Goal: Task Accomplishment & Management: Manage account settings

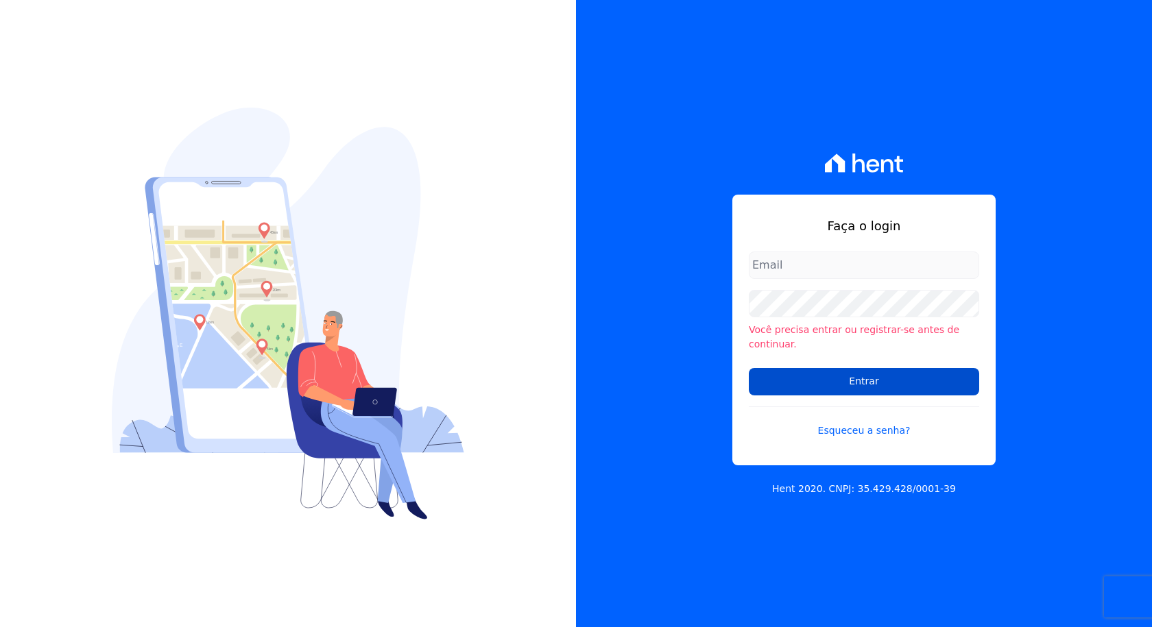
type input "[EMAIL_ADDRESS][DOMAIN_NAME]"
click at [842, 379] on input "Entrar" at bounding box center [863, 381] width 230 height 27
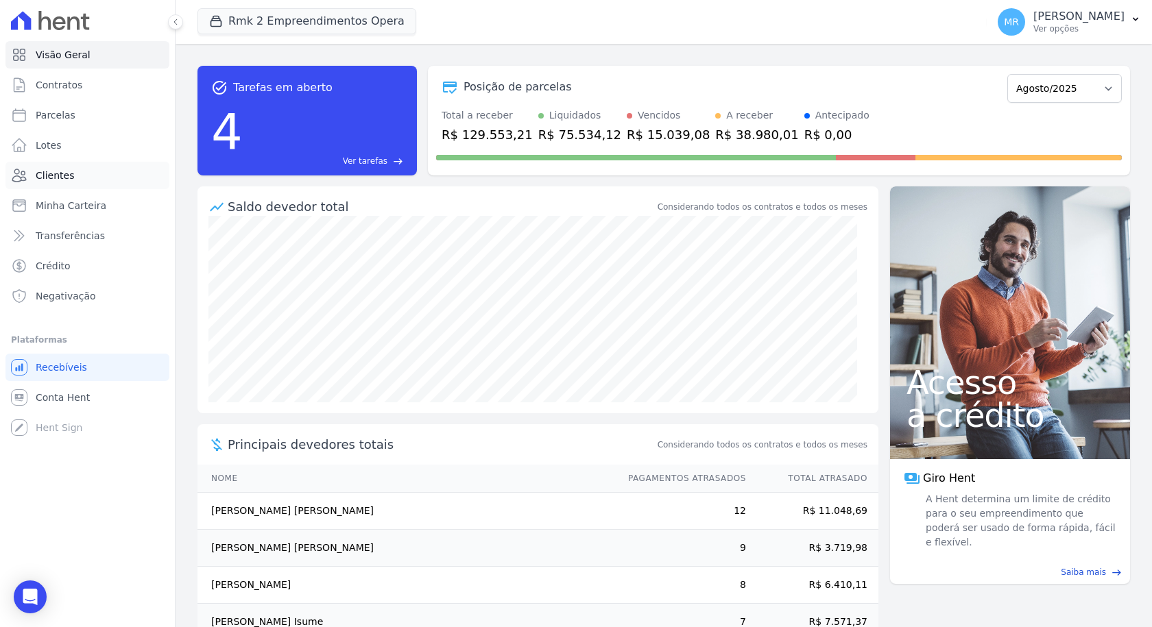
click at [69, 175] on span "Clientes" at bounding box center [55, 176] width 38 height 14
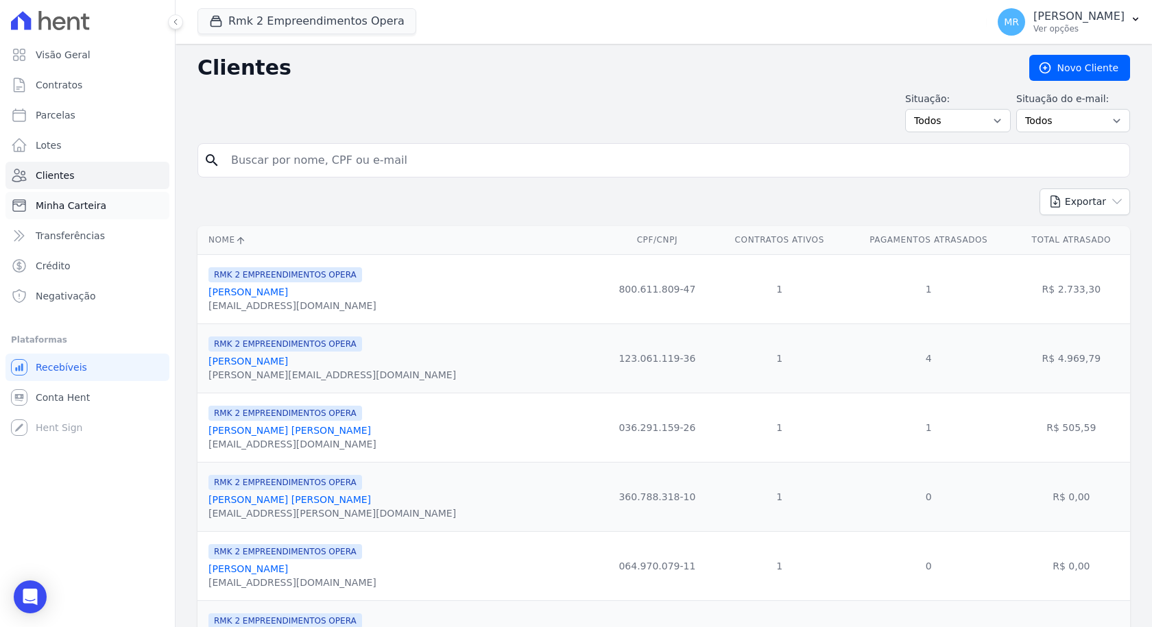
click at [75, 198] on link "Minha Carteira" at bounding box center [87, 205] width 164 height 27
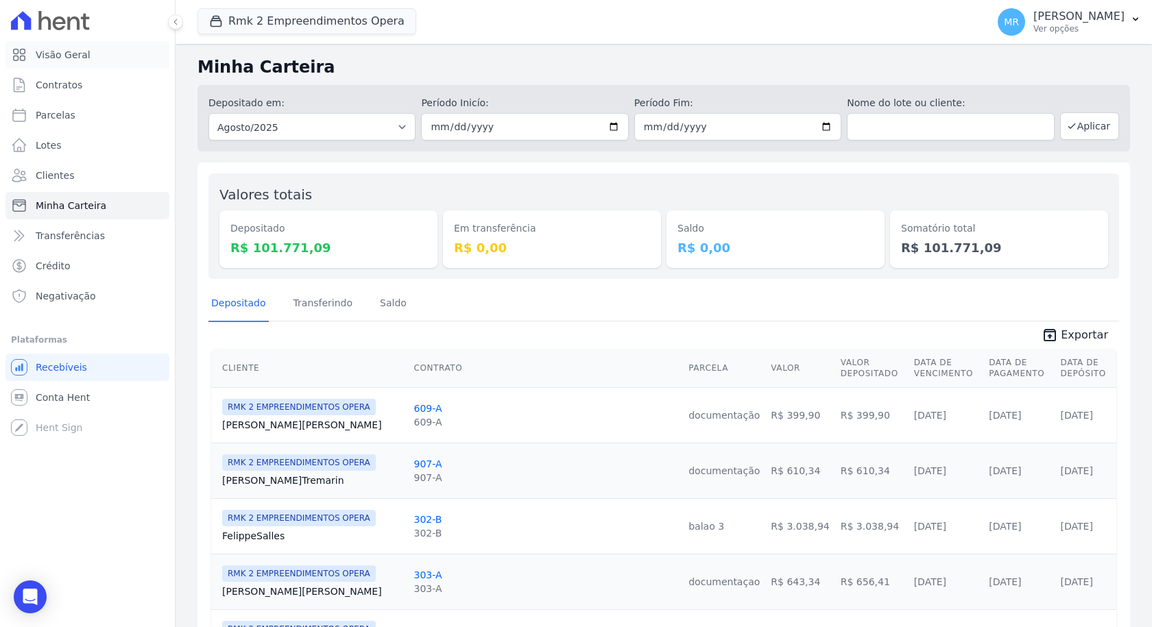
click at [86, 47] on link "Visão Geral" at bounding box center [87, 54] width 164 height 27
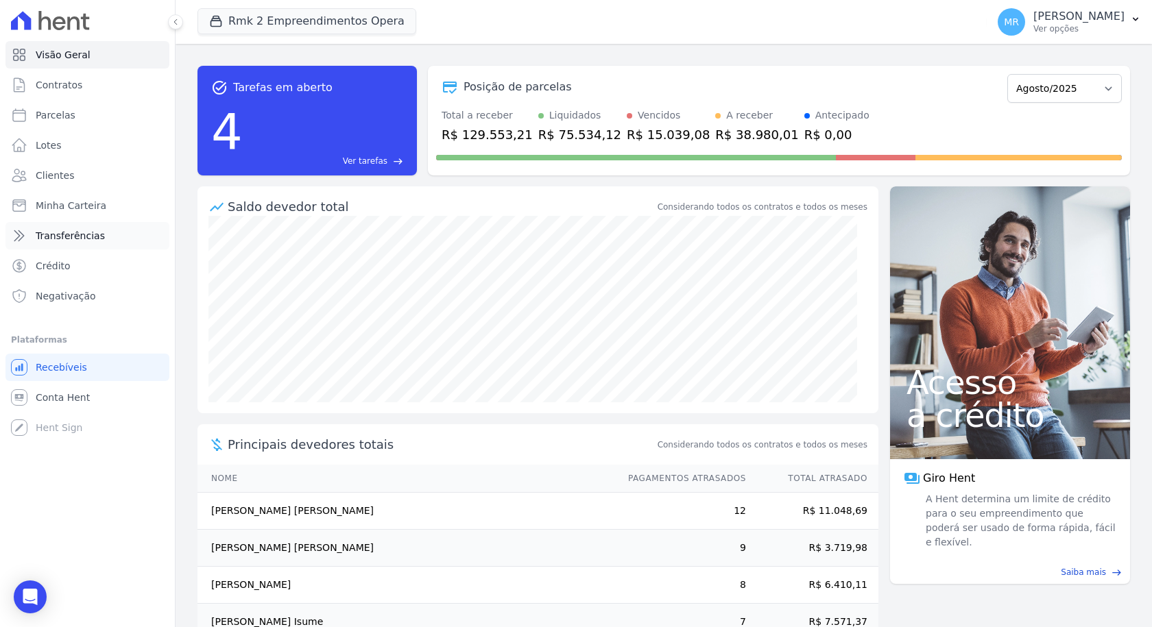
click at [45, 241] on span "Transferências" at bounding box center [70, 236] width 69 height 14
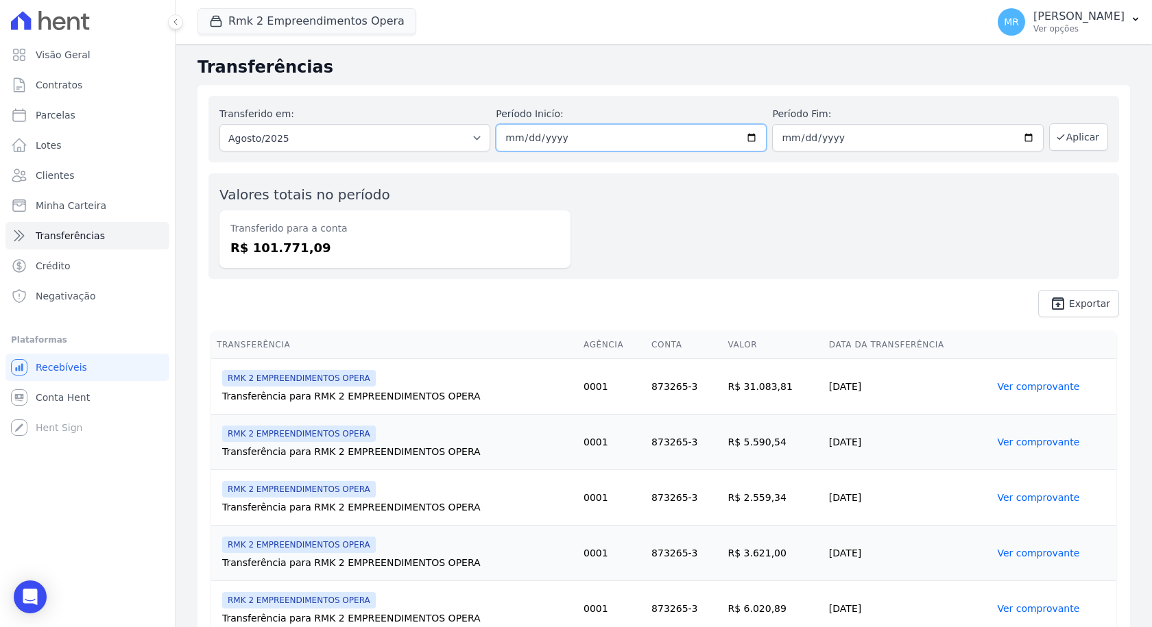
click at [742, 138] on input "2025-08-01" at bounding box center [631, 137] width 271 height 27
type input "2025-07-01"
click at [1021, 136] on input "2025-08-31" at bounding box center [907, 137] width 271 height 27
type input "[DATE]"
click at [638, 224] on div "Valores totais no período Transferido para a conta R$ 101.771,09" at bounding box center [663, 226] width 910 height 106
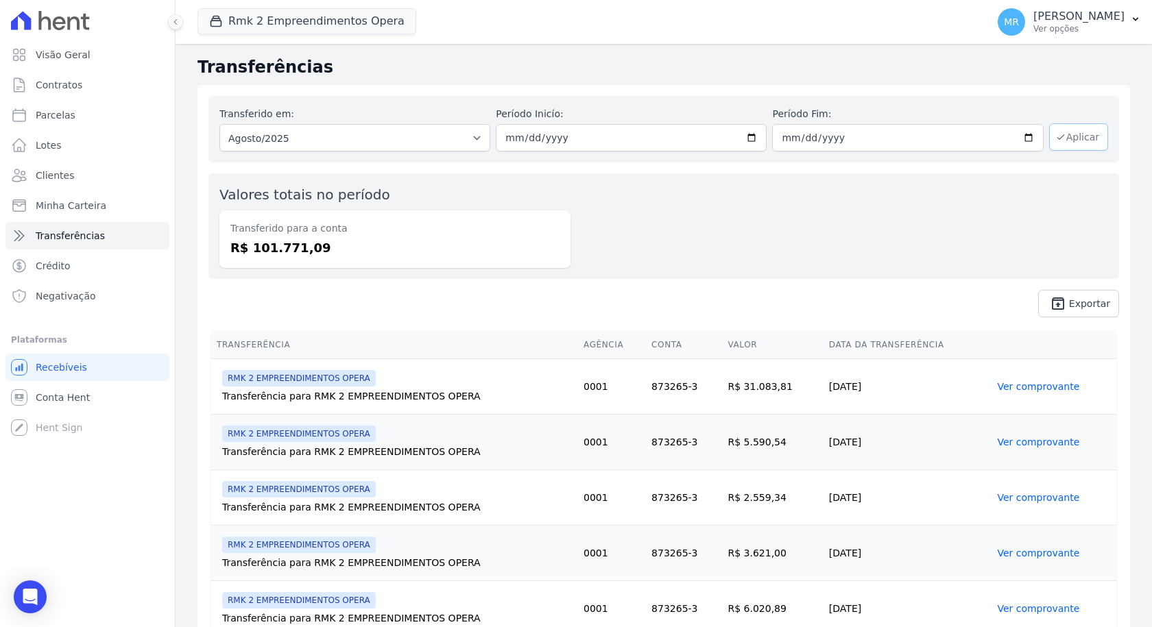
click at [1062, 144] on button "Aplicar" at bounding box center [1078, 136] width 59 height 27
click at [395, 141] on select "Todos os meses Dezembro/2024 Janeiro/2025 Fevereiro/2025 Março/2025 Abril/2025 …" at bounding box center [354, 137] width 271 height 27
click at [637, 200] on div "Valores totais no período Transferido para a conta R$ 172.136,40" at bounding box center [663, 226] width 910 height 106
click at [93, 178] on link "Clientes" at bounding box center [87, 175] width 164 height 27
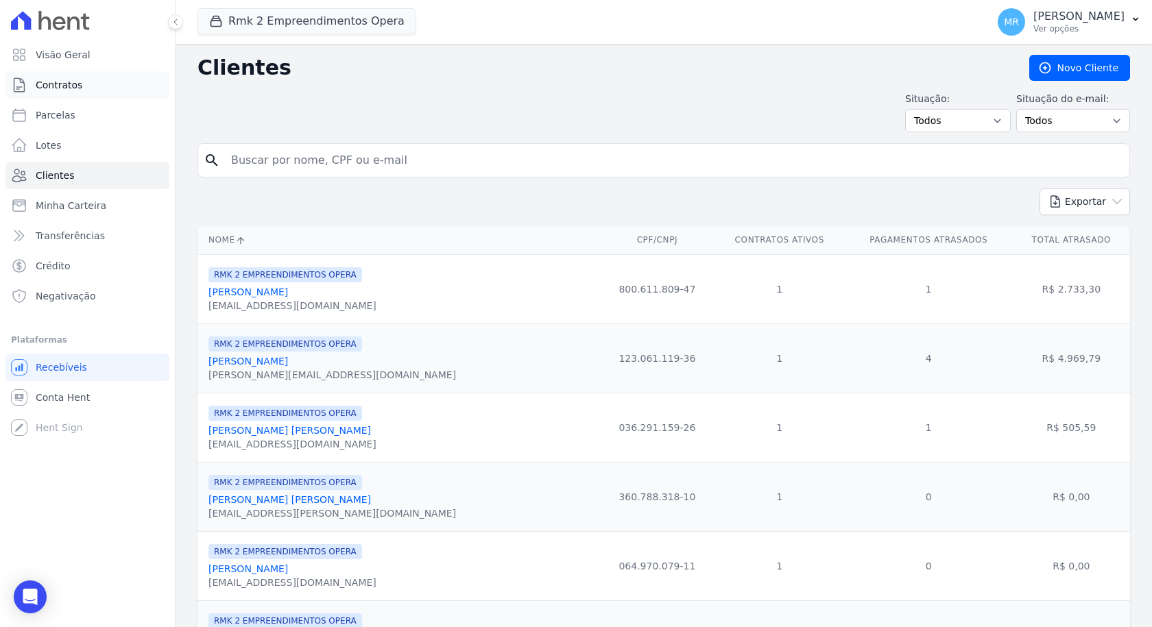
click at [110, 84] on link "Contratos" at bounding box center [87, 84] width 164 height 27
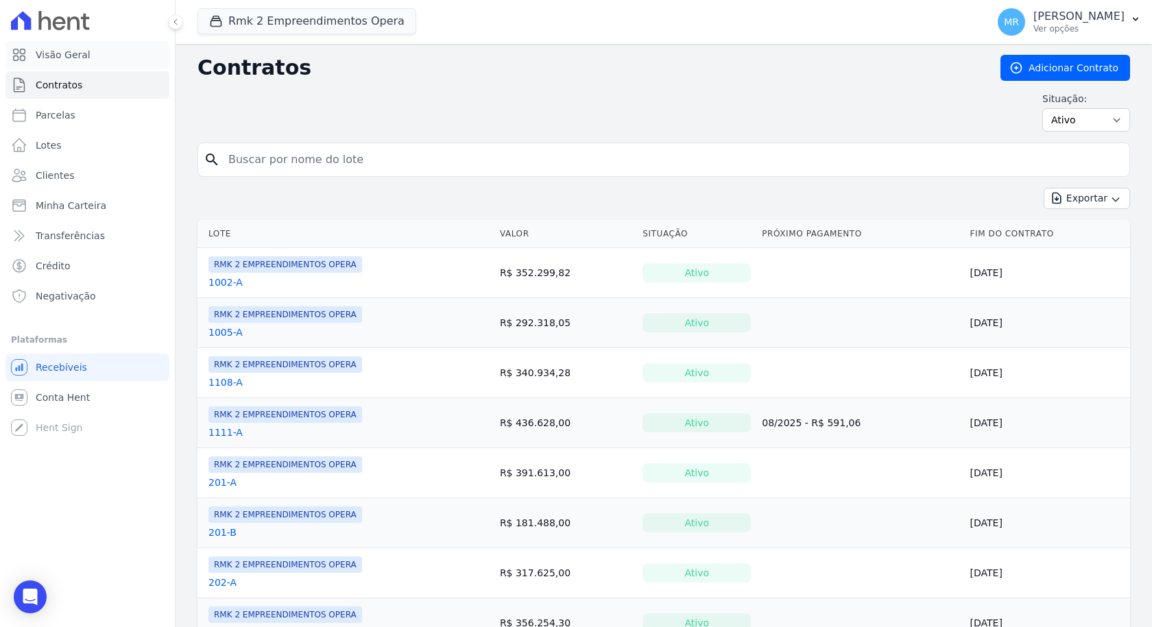
click at [96, 58] on link "Visão Geral" at bounding box center [87, 54] width 164 height 27
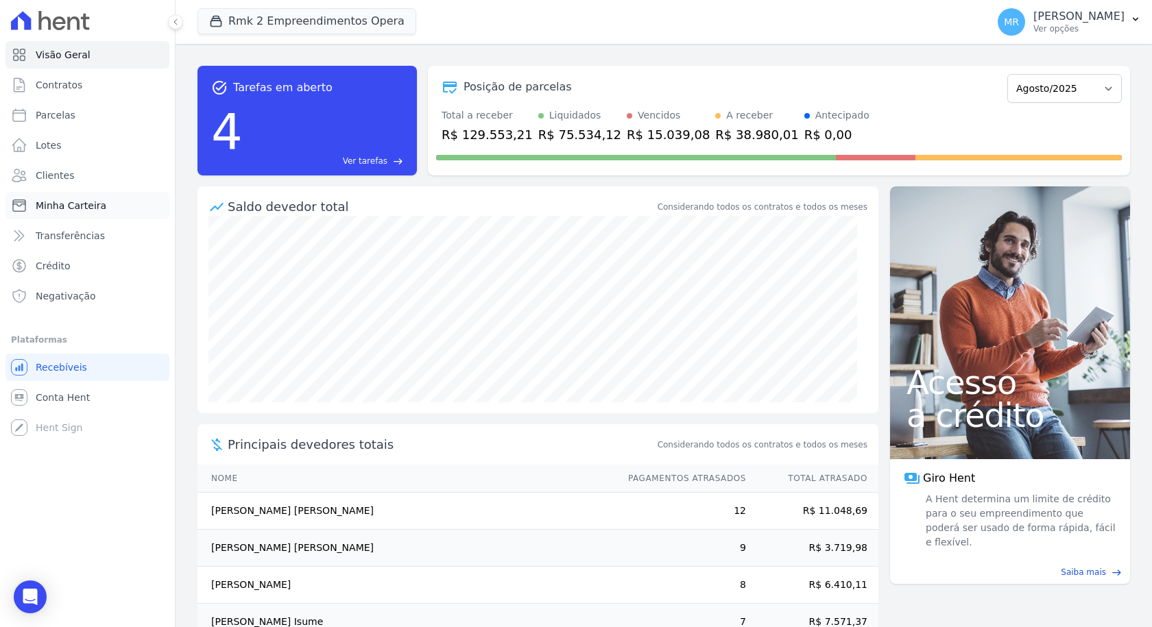
click at [73, 204] on span "Minha Carteira" at bounding box center [71, 206] width 71 height 14
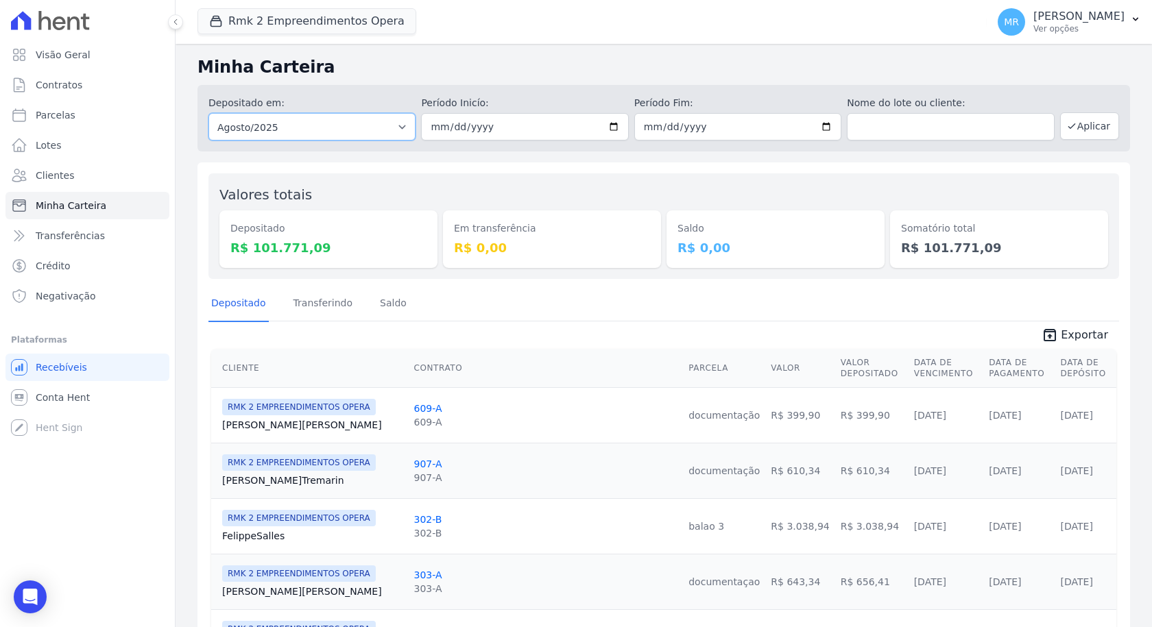
click at [387, 128] on select "Todos os meses Março/2024 Abril/2024 Maio/2024 Junho/2024 Julho/2024 Agosto/202…" at bounding box center [311, 126] width 207 height 27
select select "07/2025"
click at [208, 113] on select "Todos os meses Março/2024 Abril/2024 Maio/2024 Junho/2024 Julho/2024 Agosto/202…" at bounding box center [311, 126] width 207 height 27
click at [1068, 114] on button "Aplicar" at bounding box center [1089, 125] width 59 height 27
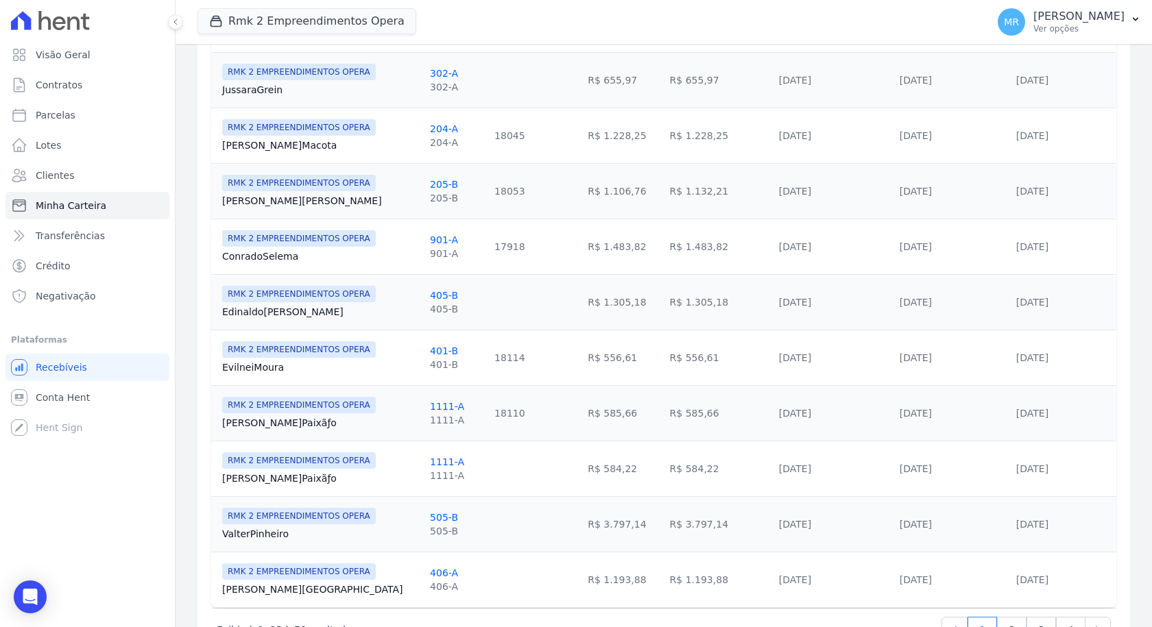
scroll to position [1211, 0]
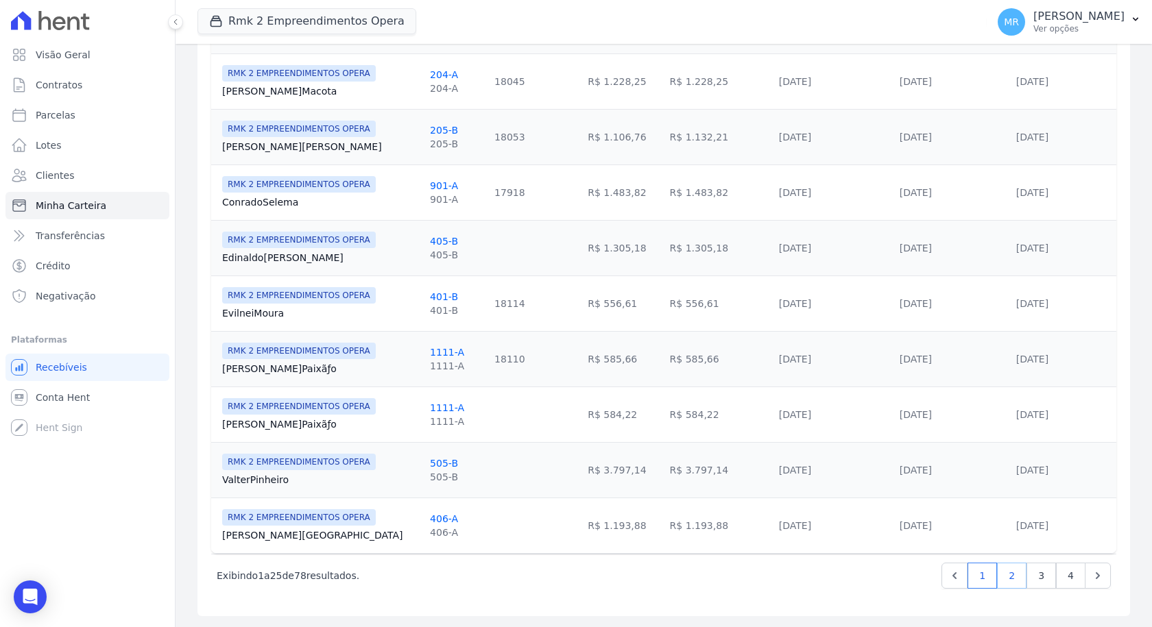
click at [997, 579] on link "2" at bounding box center [1011, 576] width 29 height 26
click at [1009, 567] on link "2" at bounding box center [1011, 576] width 29 height 26
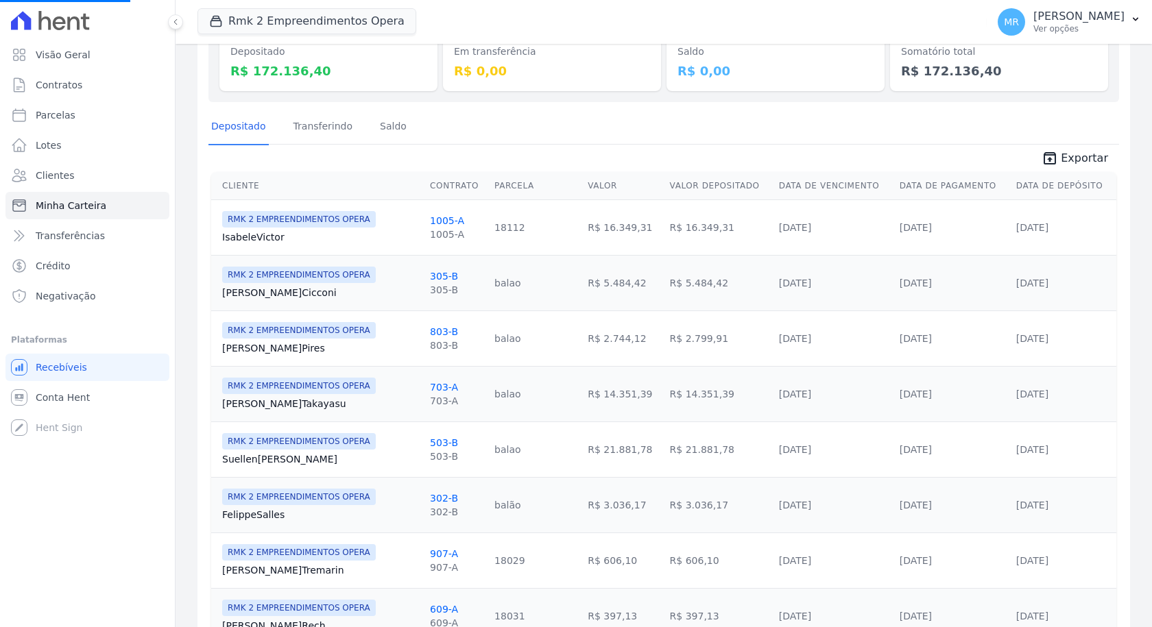
scroll to position [0, 0]
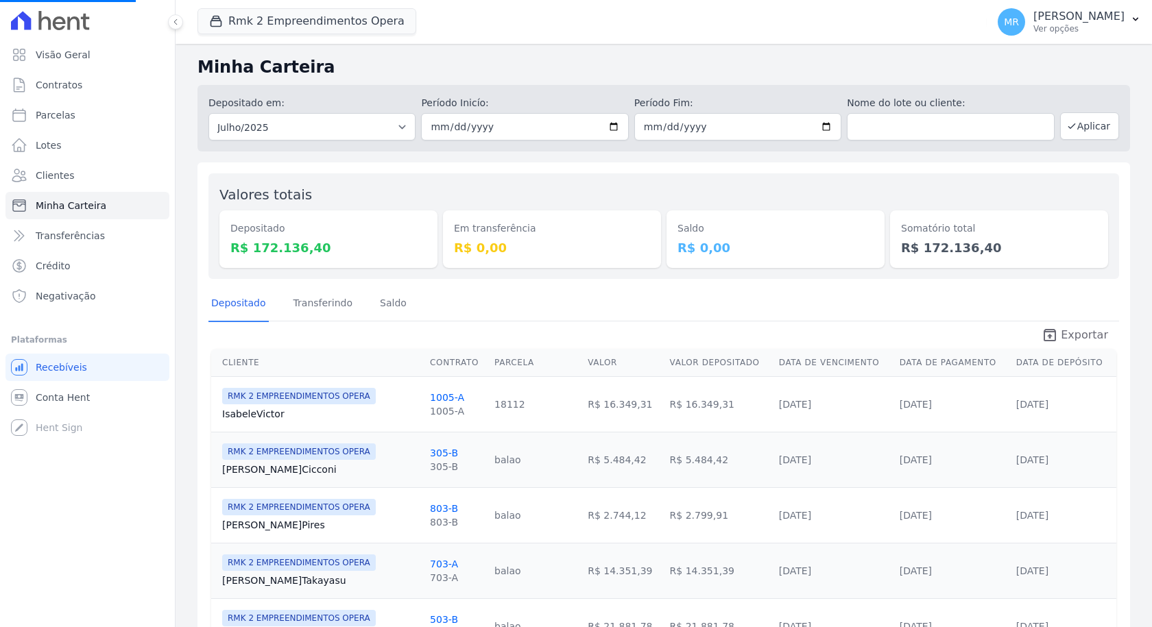
click at [1084, 330] on span "Exportar" at bounding box center [1083, 335] width 47 height 16
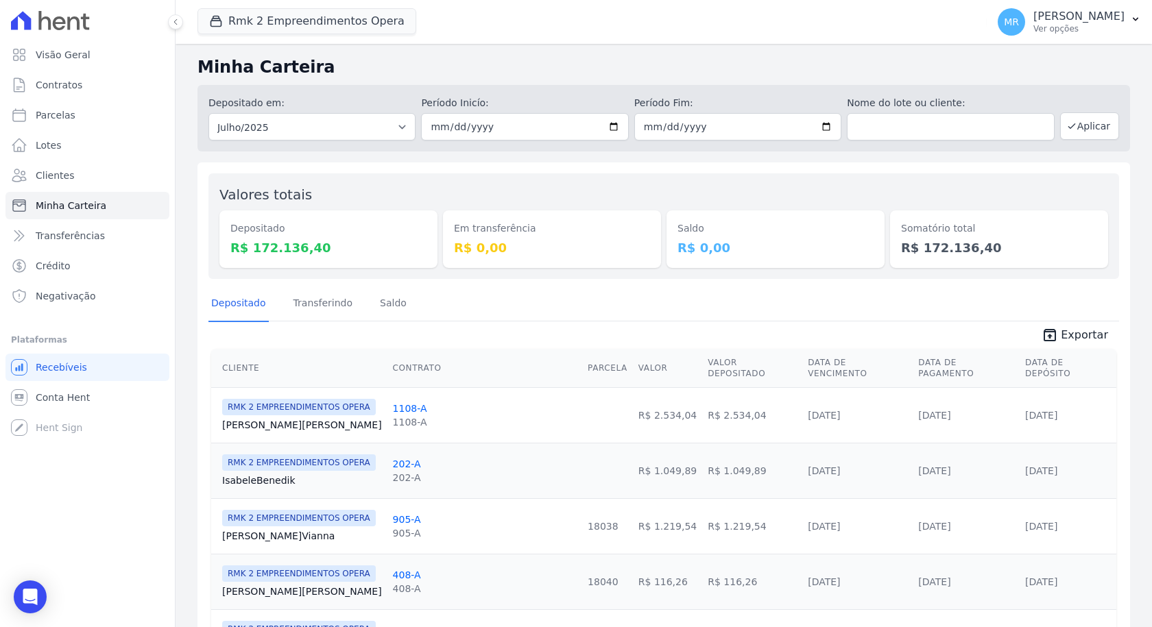
click at [810, 69] on h2 "Minha Carteira" at bounding box center [663, 67] width 932 height 25
click at [1052, 340] on icon "unarchive" at bounding box center [1049, 335] width 16 height 16
click at [331, 306] on link "Transferindo" at bounding box center [323, 305] width 65 height 36
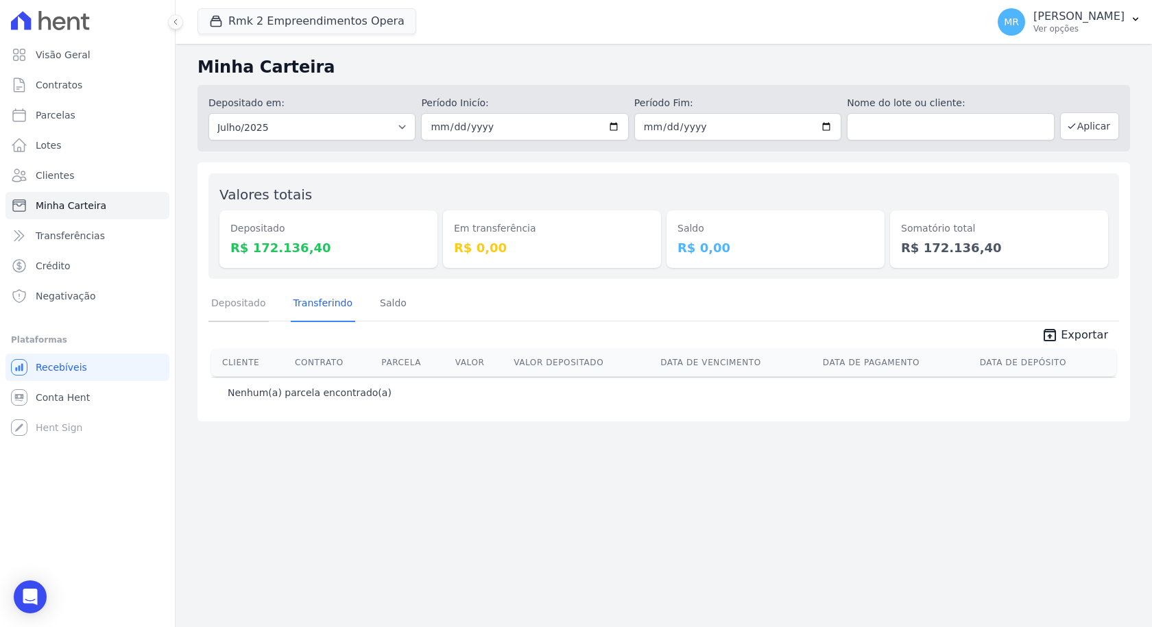
click at [259, 301] on link "Depositado" at bounding box center [238, 305] width 60 height 36
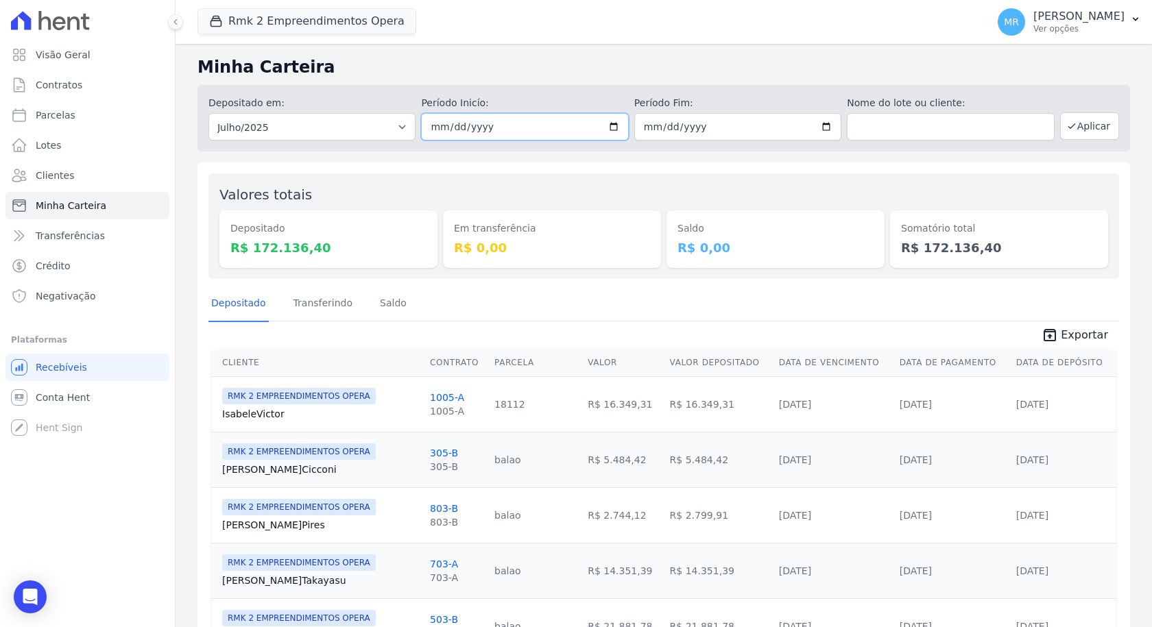
click at [609, 127] on input "2025-07-01" at bounding box center [524, 126] width 207 height 27
type input "[DATE]"
click at [1095, 123] on button "Aplicar" at bounding box center [1089, 125] width 59 height 27
click at [1088, 332] on span "Exportar" at bounding box center [1083, 335] width 47 height 16
click at [278, 33] on button "Rmk 2 Empreendimentos Opera" at bounding box center [306, 21] width 219 height 26
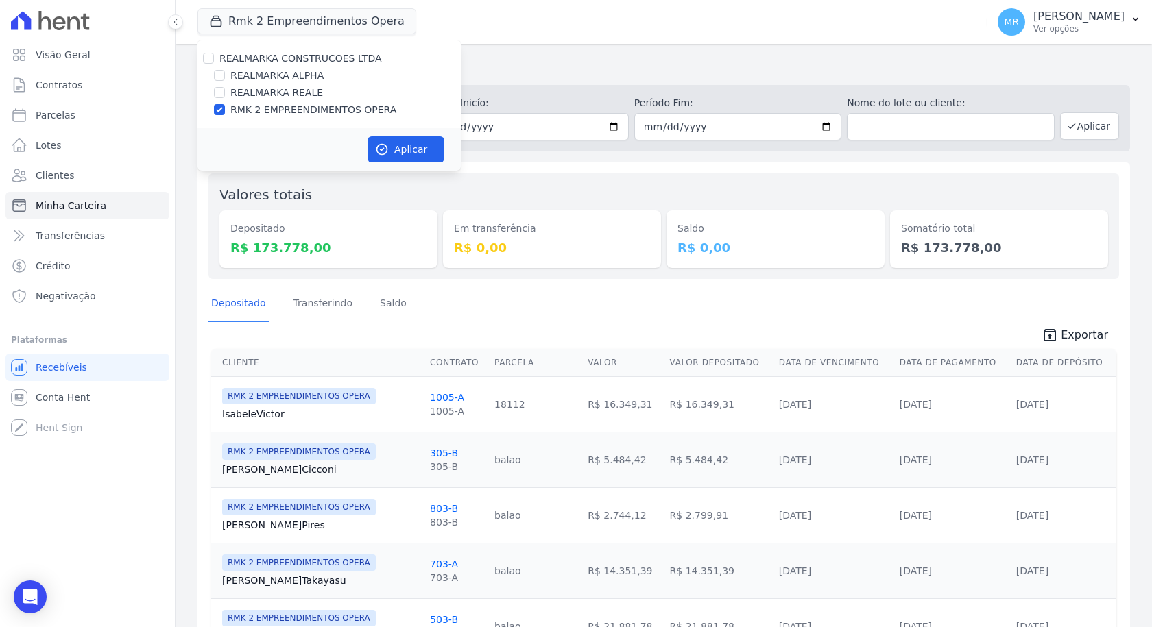
click at [289, 88] on label "REALMARKA REALE" at bounding box center [276, 93] width 93 height 14
click at [225, 88] on input "REALMARKA REALE" at bounding box center [219, 92] width 11 height 11
checkbox input "true"
click at [321, 94] on div "REALMARKA REALE" at bounding box center [328, 93] width 263 height 14
click at [337, 104] on label "RMK 2 EMPREENDIMENTOS OPERA" at bounding box center [313, 110] width 166 height 14
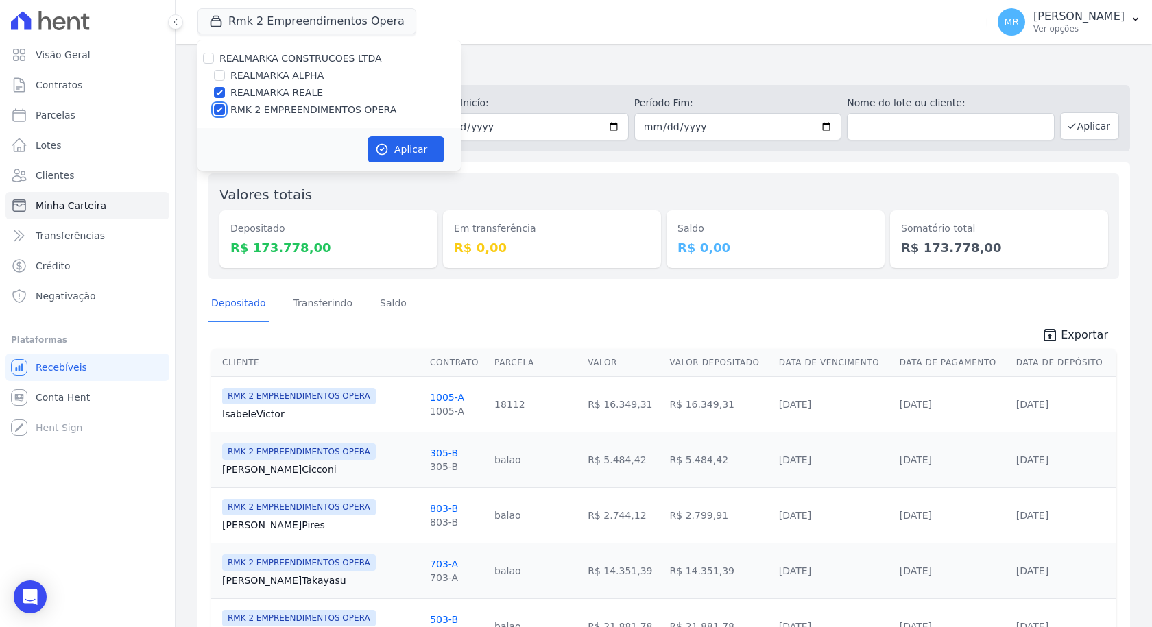
click at [225, 104] on input "RMK 2 EMPREENDIMENTOS OPERA" at bounding box center [219, 109] width 11 height 11
checkbox input "false"
click at [428, 140] on button "Aplicar" at bounding box center [405, 149] width 77 height 26
